Goal: Navigation & Orientation: Find specific page/section

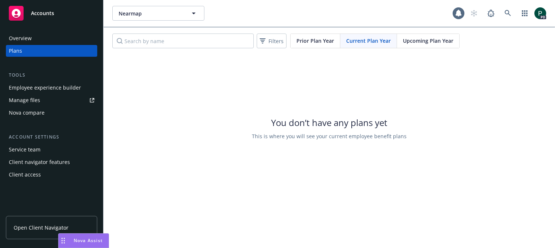
click at [46, 13] on span "Accounts" at bounding box center [42, 13] width 23 height 6
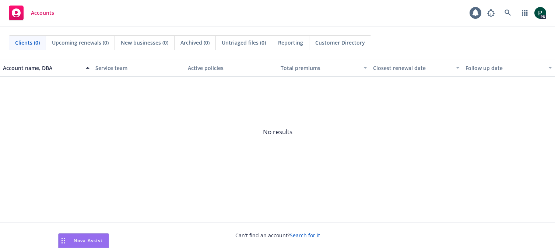
click at [338, 40] on span "Customer Directory" at bounding box center [340, 43] width 50 height 8
